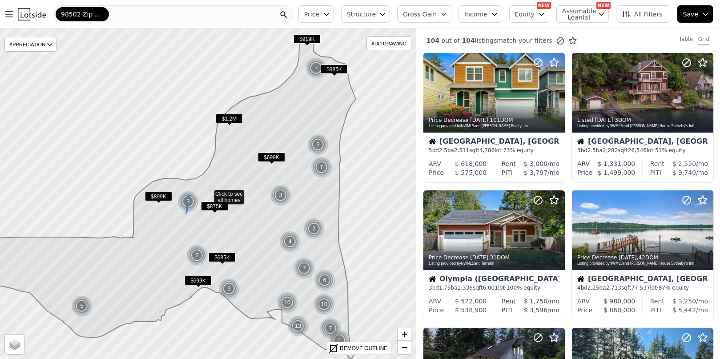
click at [191, 199] on img at bounding box center [189, 201] width 22 height 21
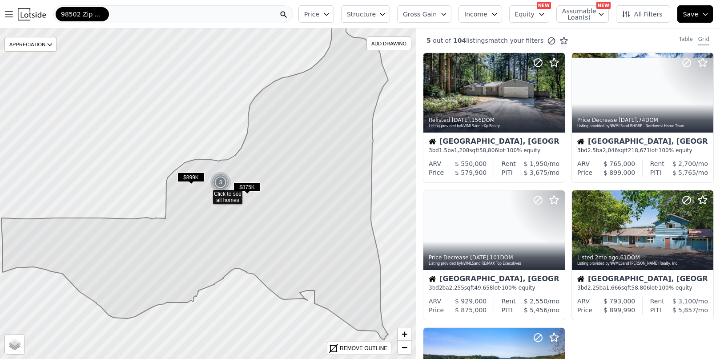
drag, startPoint x: 306, startPoint y: 169, endPoint x: 257, endPoint y: 179, distance: 50.1
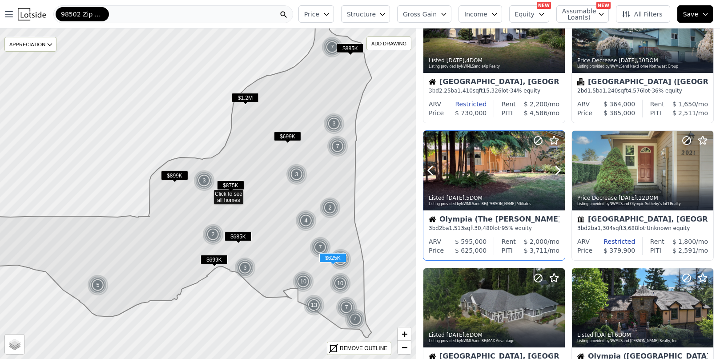
scroll to position [356, 0]
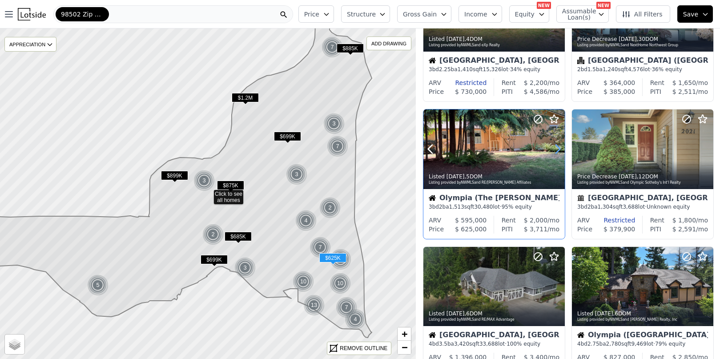
click at [555, 149] on icon at bounding box center [558, 149] width 14 height 14
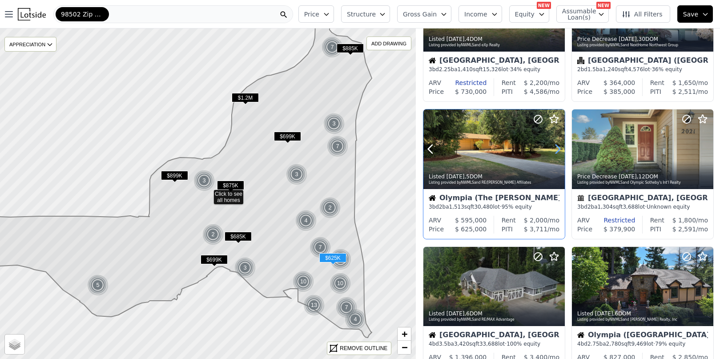
click at [555, 149] on icon at bounding box center [558, 149] width 14 height 14
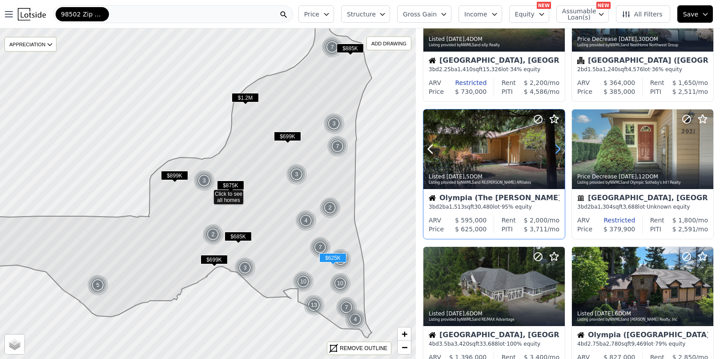
click at [555, 149] on icon at bounding box center [558, 149] width 14 height 14
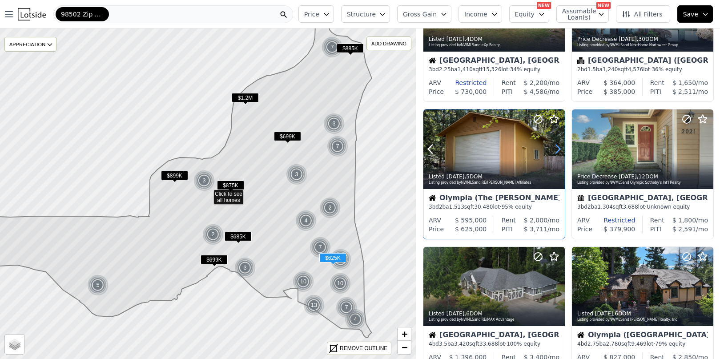
click at [555, 149] on icon at bounding box center [558, 149] width 14 height 14
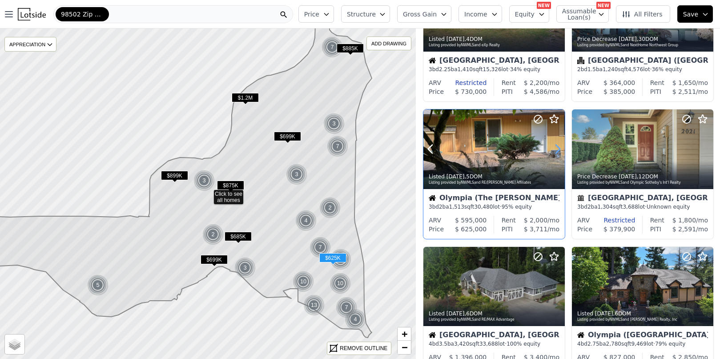
click at [555, 149] on icon at bounding box center [558, 149] width 14 height 14
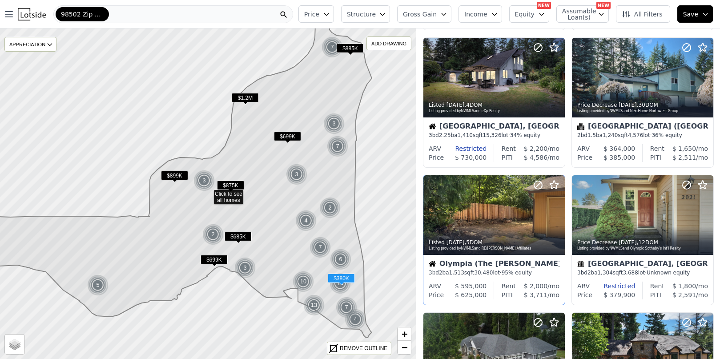
scroll to position [89, 0]
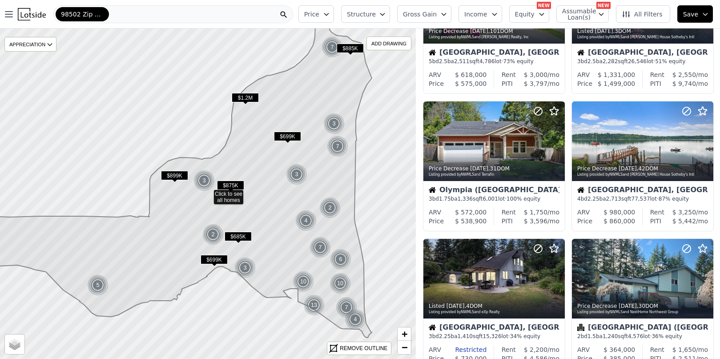
click at [651, 11] on span "All Filters" at bounding box center [642, 14] width 41 height 9
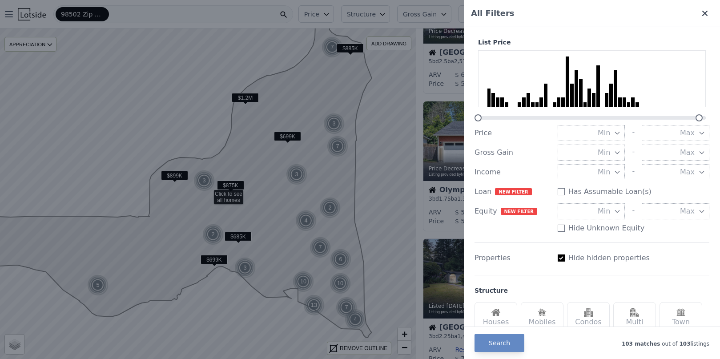
click at [706, 12] on button at bounding box center [707, 13] width 12 height 9
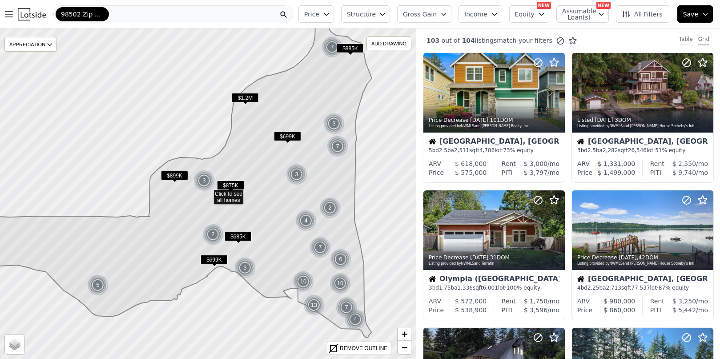
click at [679, 41] on div "Table" at bounding box center [686, 41] width 14 height 10
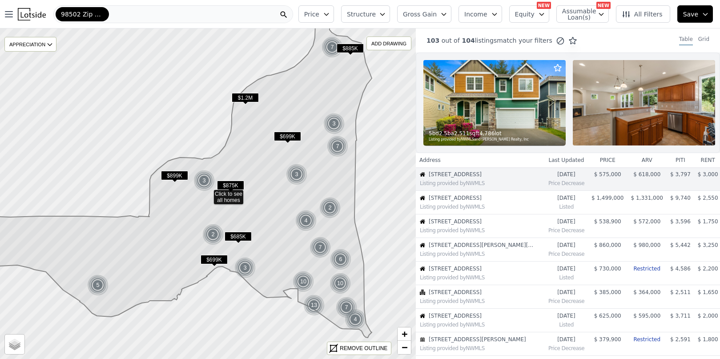
click at [704, 40] on div "Table Grid" at bounding box center [696, 41] width 48 height 10
click at [699, 41] on div "Grid" at bounding box center [704, 41] width 11 height 10
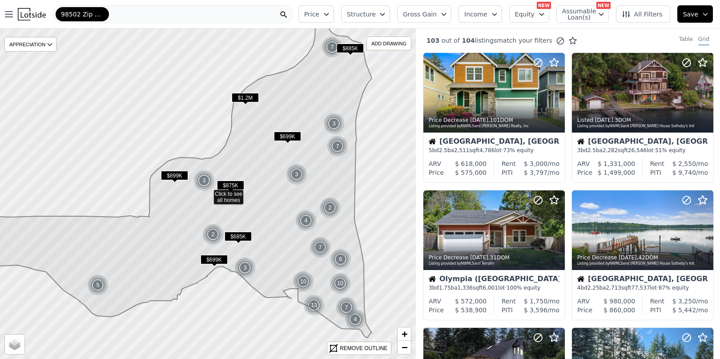
click at [591, 14] on span "Assumable Loan(s)" at bounding box center [576, 14] width 28 height 12
click at [638, 13] on span "All Filters" at bounding box center [642, 14] width 41 height 9
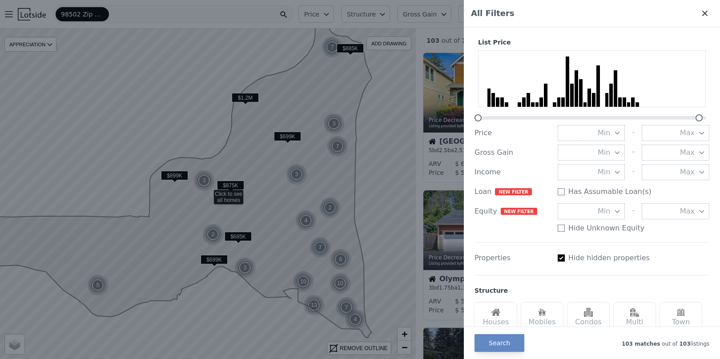
click at [701, 10] on icon at bounding box center [705, 13] width 9 height 9
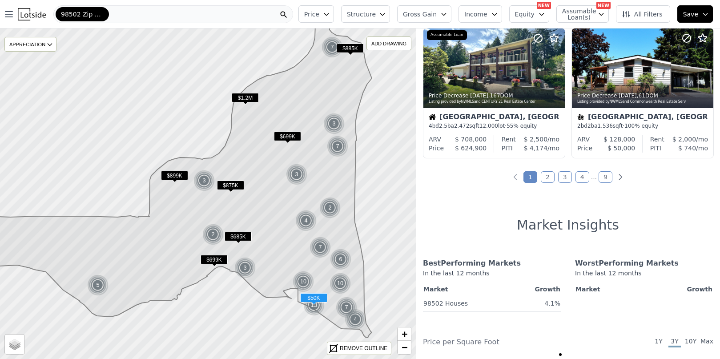
scroll to position [712, 0]
click at [548, 173] on link "2" at bounding box center [548, 177] width 14 height 12
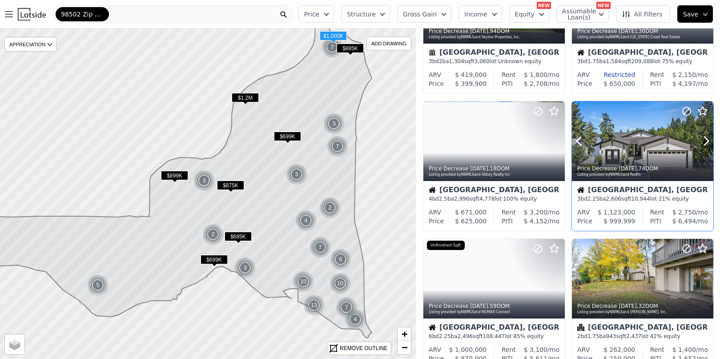
scroll to position [178, 0]
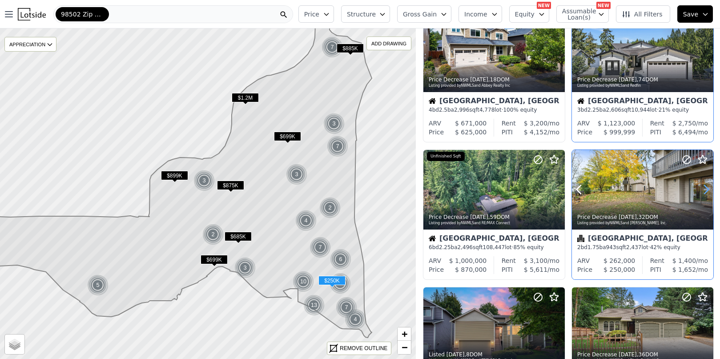
click at [703, 190] on icon at bounding box center [706, 189] width 14 height 14
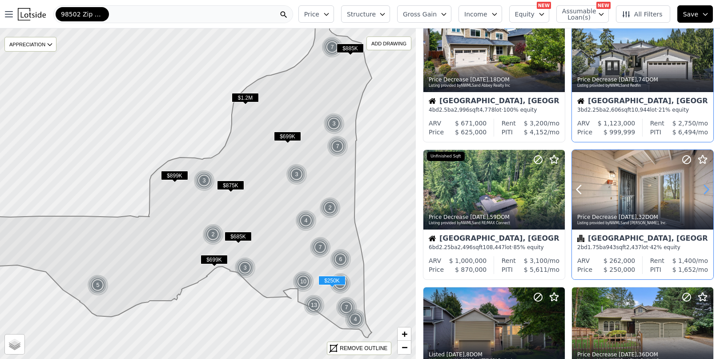
click at [703, 190] on icon at bounding box center [706, 189] width 14 height 14
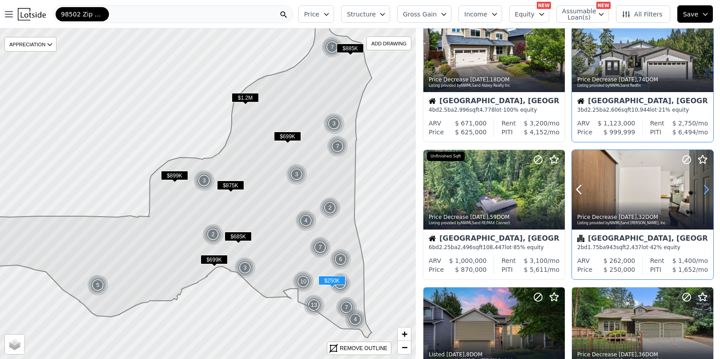
click at [703, 190] on icon at bounding box center [706, 189] width 14 height 14
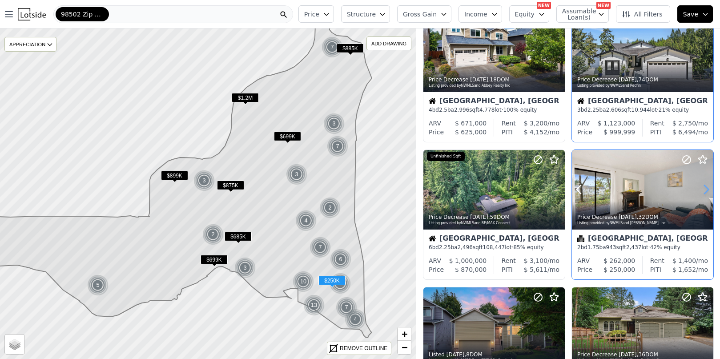
click at [703, 190] on icon at bounding box center [706, 189] width 14 height 14
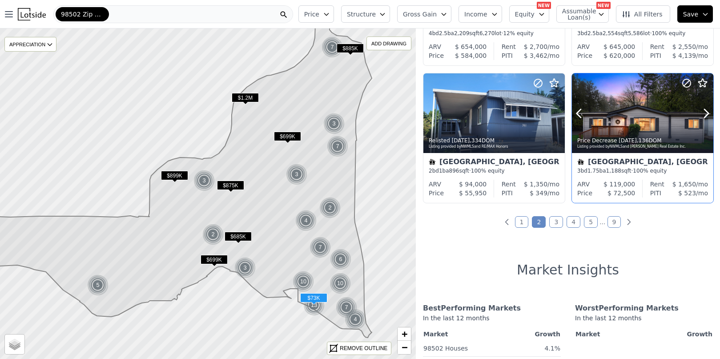
scroll to position [667, 0]
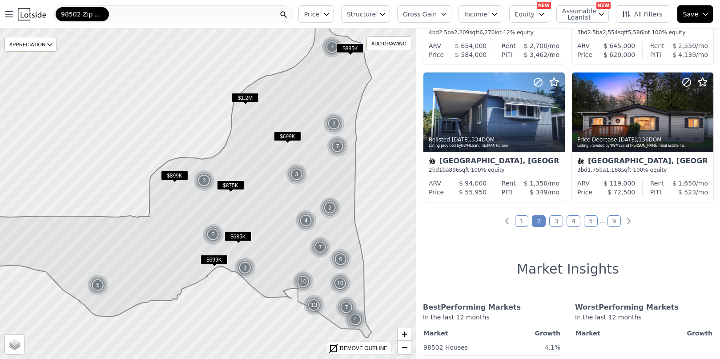
click at [556, 223] on link "3" at bounding box center [556, 221] width 14 height 12
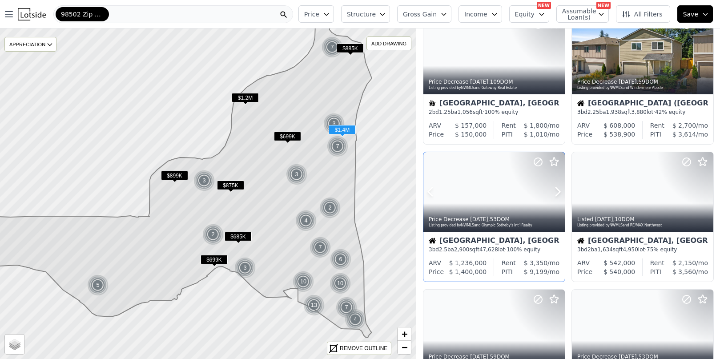
scroll to position [0, 0]
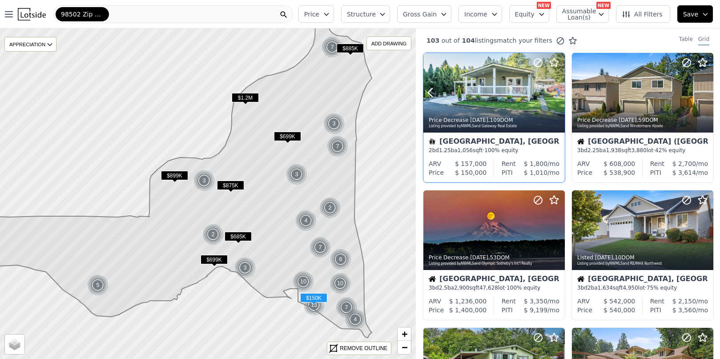
click at [559, 93] on icon at bounding box center [558, 93] width 4 height 8
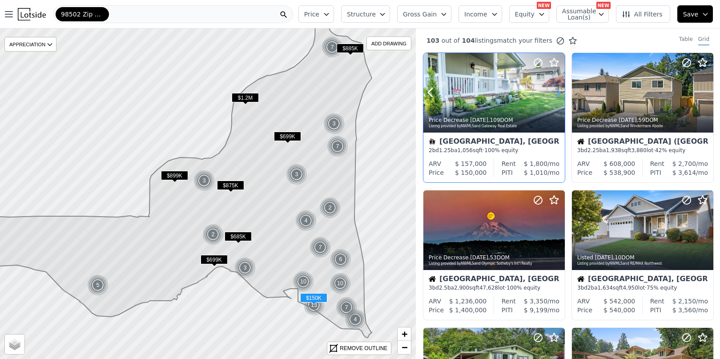
click at [559, 93] on icon at bounding box center [558, 93] width 4 height 8
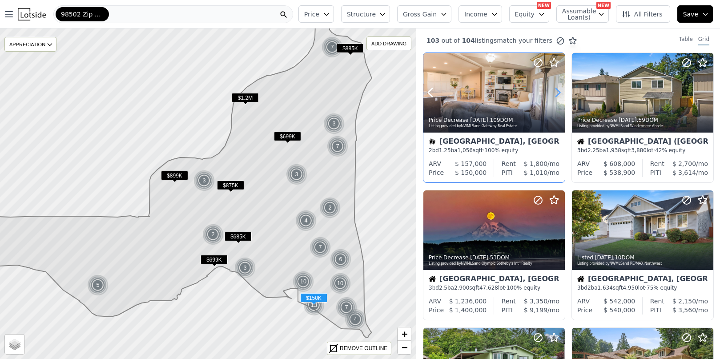
click at [559, 93] on icon at bounding box center [558, 93] width 4 height 8
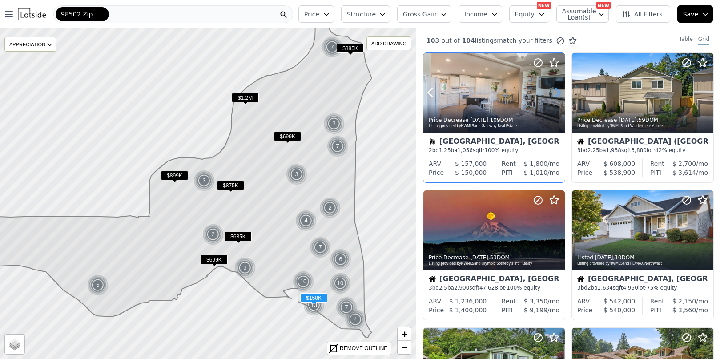
click at [559, 93] on icon at bounding box center [558, 93] width 4 height 8
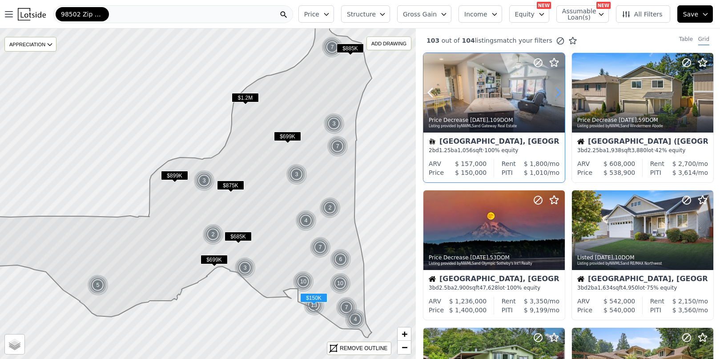
click at [559, 93] on icon at bounding box center [558, 93] width 4 height 8
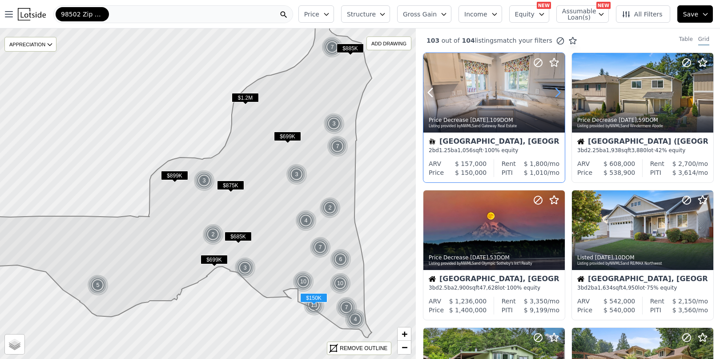
click at [559, 93] on icon at bounding box center [558, 93] width 4 height 8
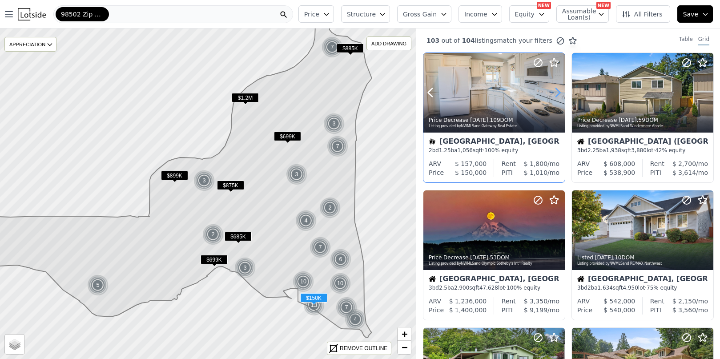
click at [559, 93] on icon at bounding box center [558, 93] width 4 height 8
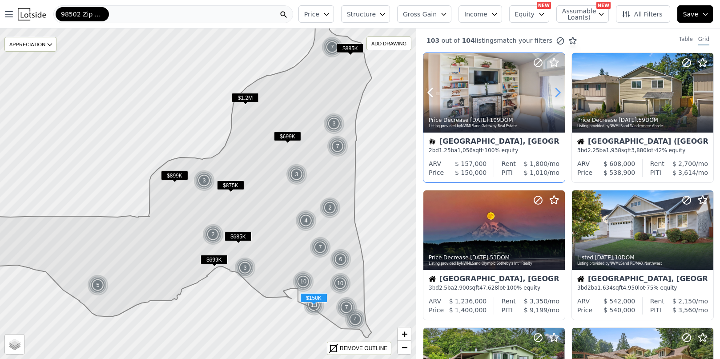
click at [559, 93] on icon at bounding box center [558, 93] width 4 height 8
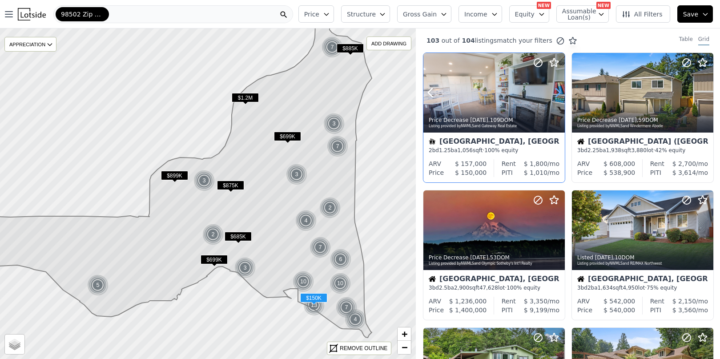
click at [559, 93] on icon at bounding box center [558, 93] width 4 height 8
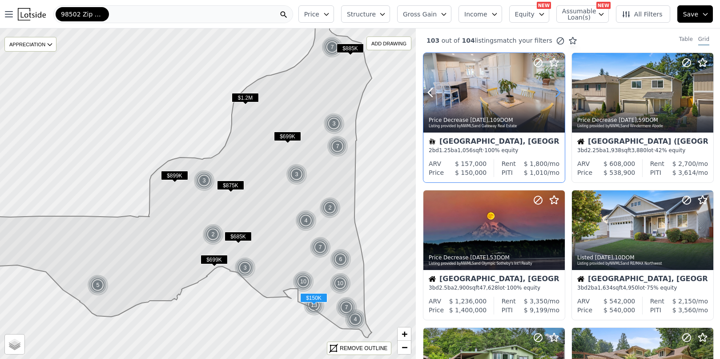
click at [559, 93] on icon at bounding box center [558, 93] width 4 height 8
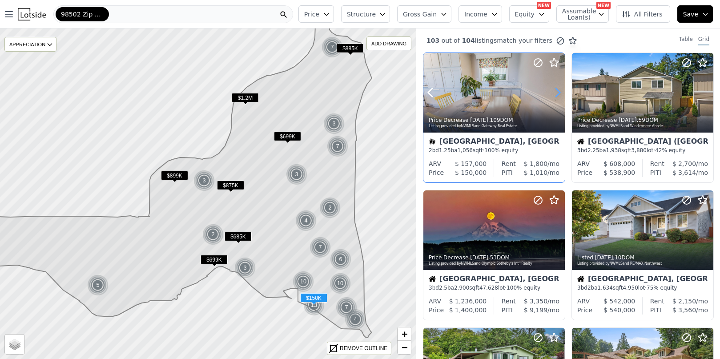
click at [559, 93] on icon at bounding box center [558, 93] width 4 height 8
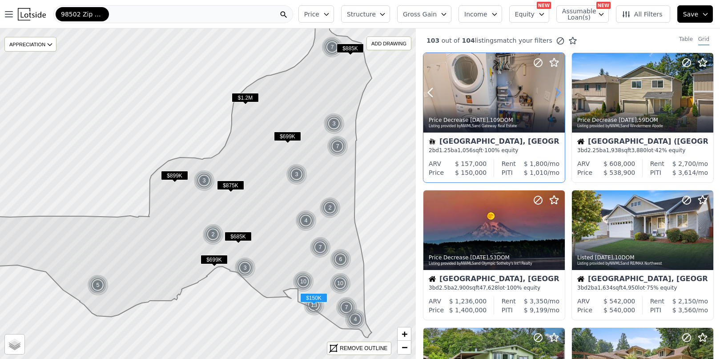
click at [559, 93] on icon at bounding box center [558, 93] width 4 height 8
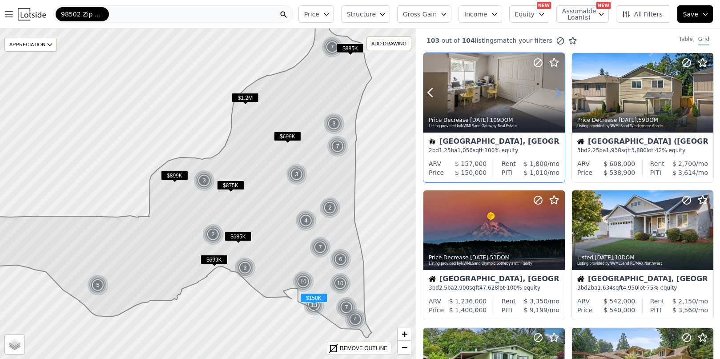
click at [559, 93] on icon at bounding box center [558, 93] width 4 height 8
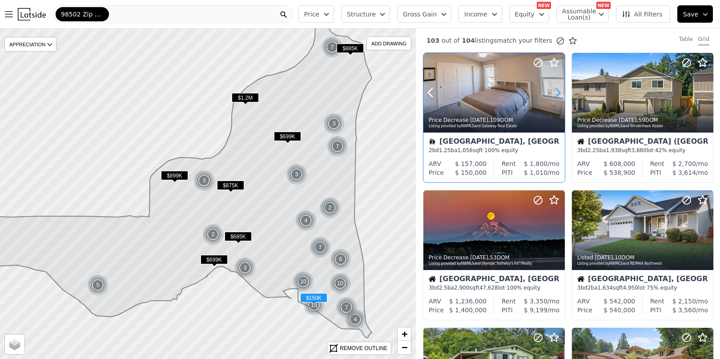
click at [559, 93] on icon at bounding box center [558, 93] width 4 height 8
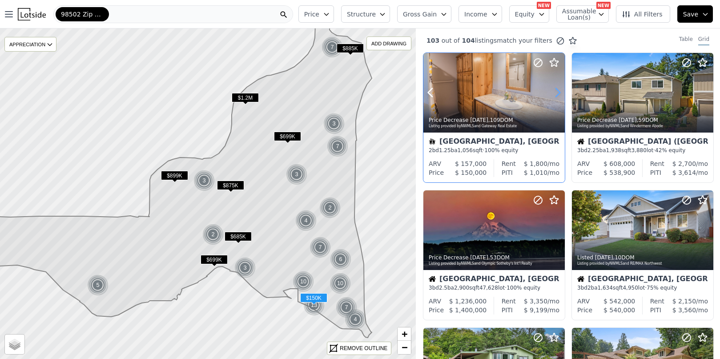
click at [559, 93] on icon at bounding box center [558, 93] width 4 height 8
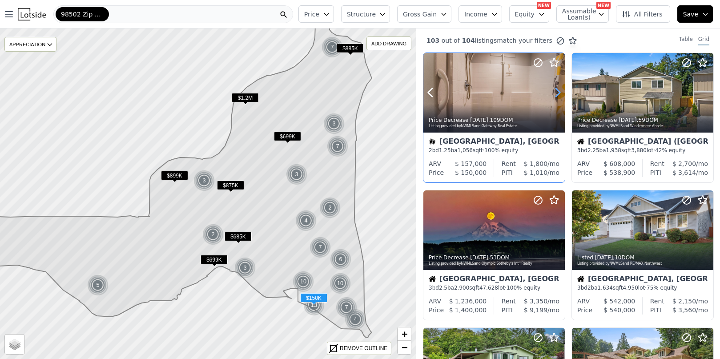
click at [559, 93] on icon at bounding box center [558, 93] width 4 height 8
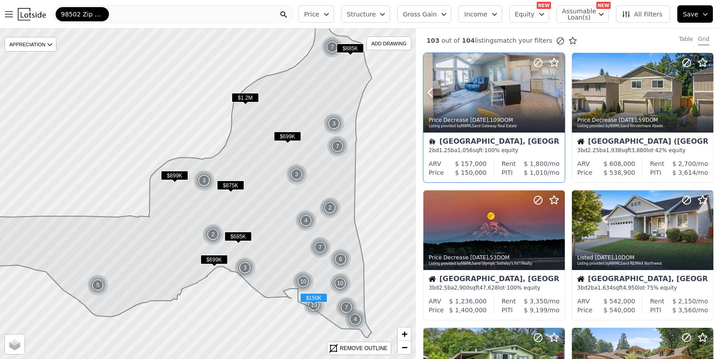
click at [559, 93] on icon at bounding box center [558, 93] width 4 height 8
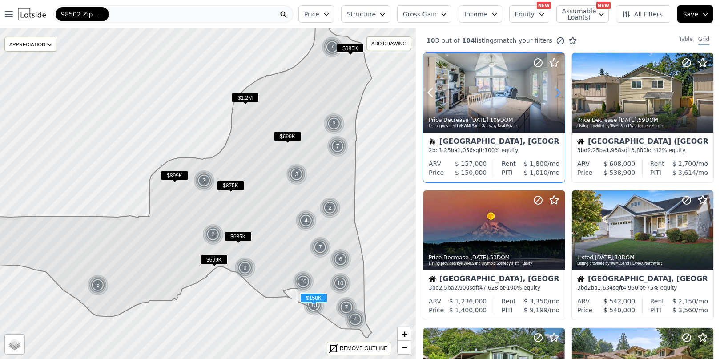
click at [559, 93] on icon at bounding box center [558, 93] width 4 height 8
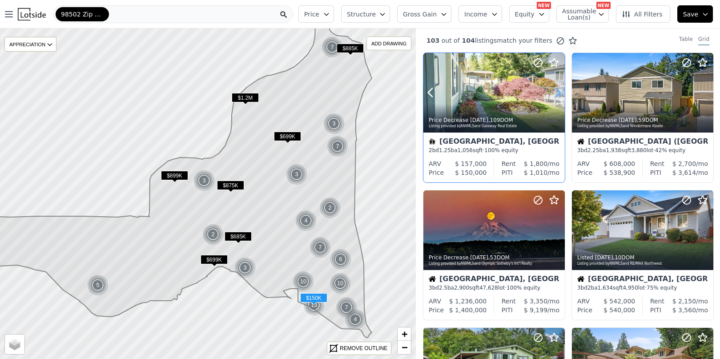
click at [559, 93] on icon at bounding box center [558, 93] width 4 height 8
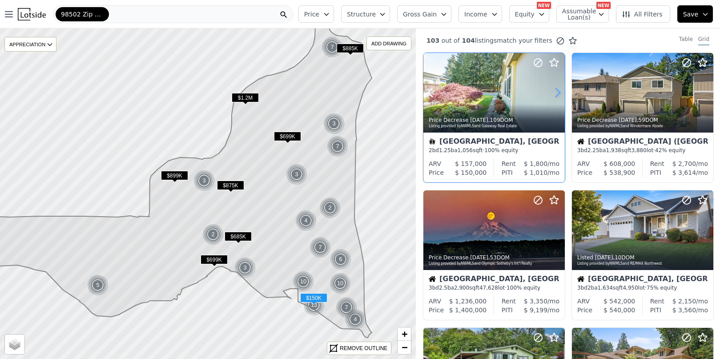
click at [559, 93] on icon at bounding box center [558, 93] width 4 height 8
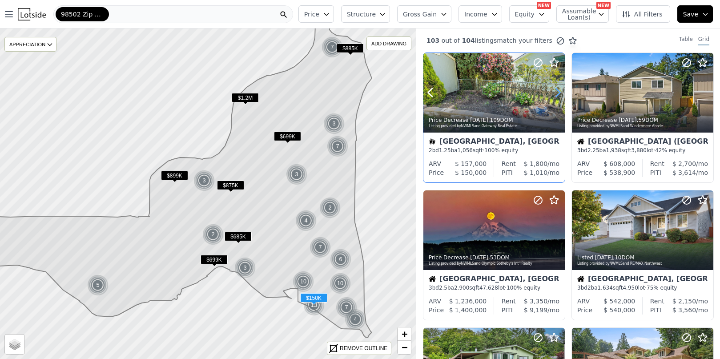
click at [559, 93] on icon at bounding box center [558, 93] width 4 height 8
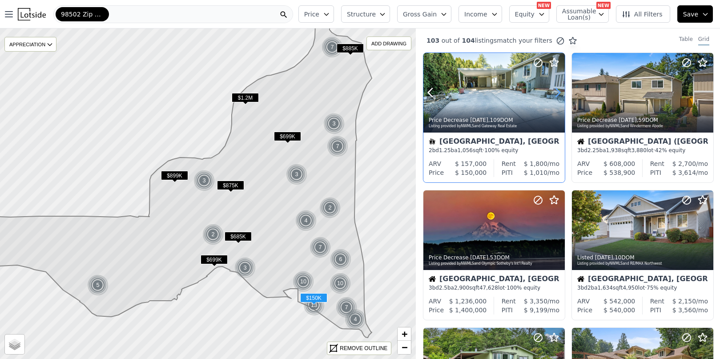
click at [559, 93] on icon at bounding box center [558, 93] width 4 height 8
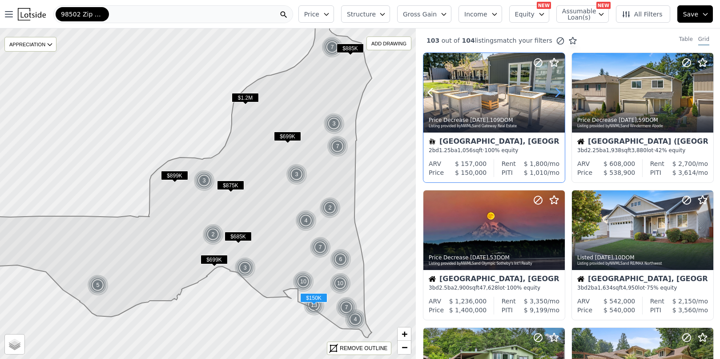
click at [559, 93] on icon at bounding box center [558, 93] width 4 height 8
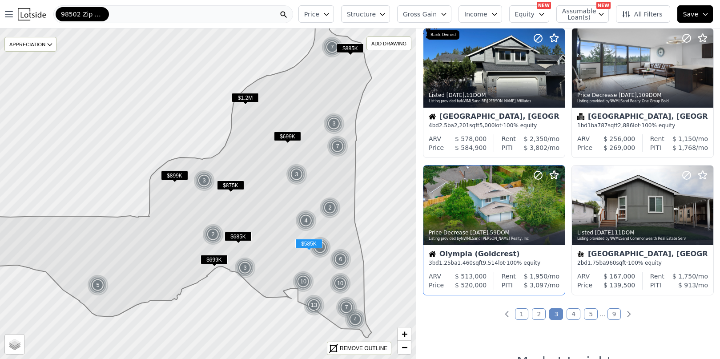
scroll to position [623, 0]
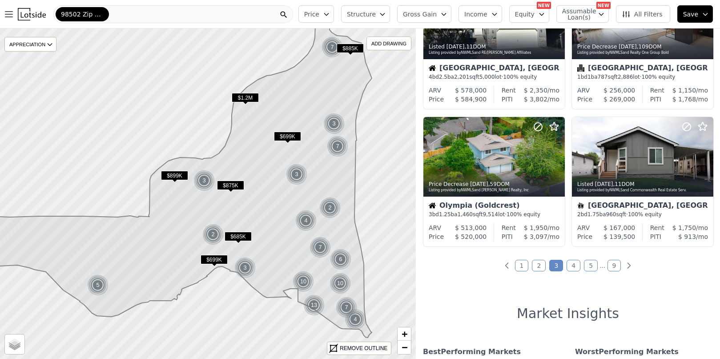
click at [570, 263] on link "4" at bounding box center [574, 266] width 14 height 12
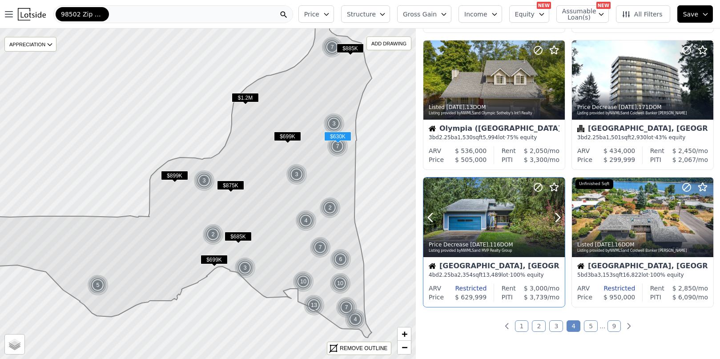
scroll to position [578, 0]
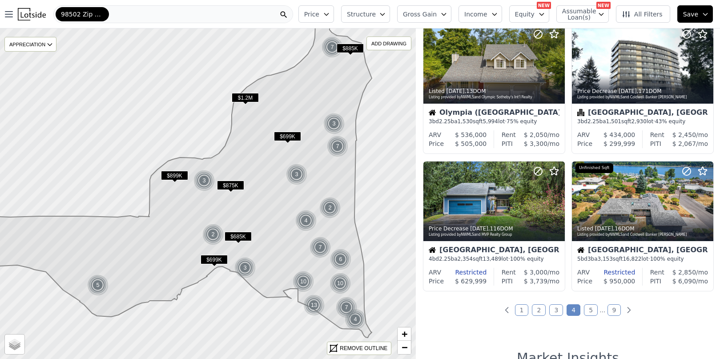
click at [584, 310] on link "5" at bounding box center [591, 310] width 14 height 12
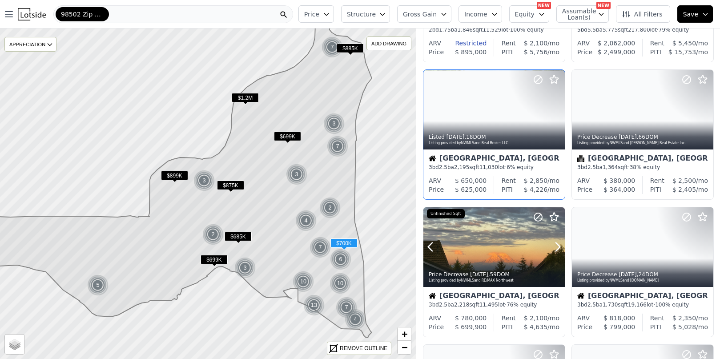
scroll to position [133, 0]
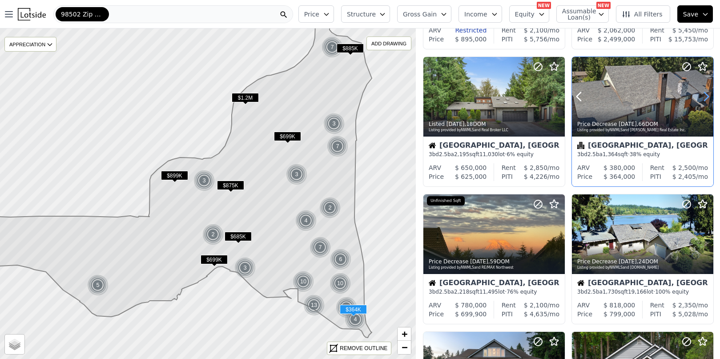
click at [705, 95] on icon at bounding box center [707, 97] width 4 height 8
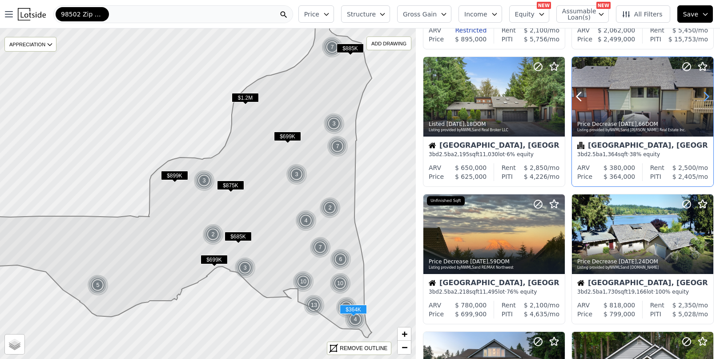
click at [705, 95] on icon at bounding box center [707, 97] width 4 height 8
